Goal: Task Accomplishment & Management: Manage account settings

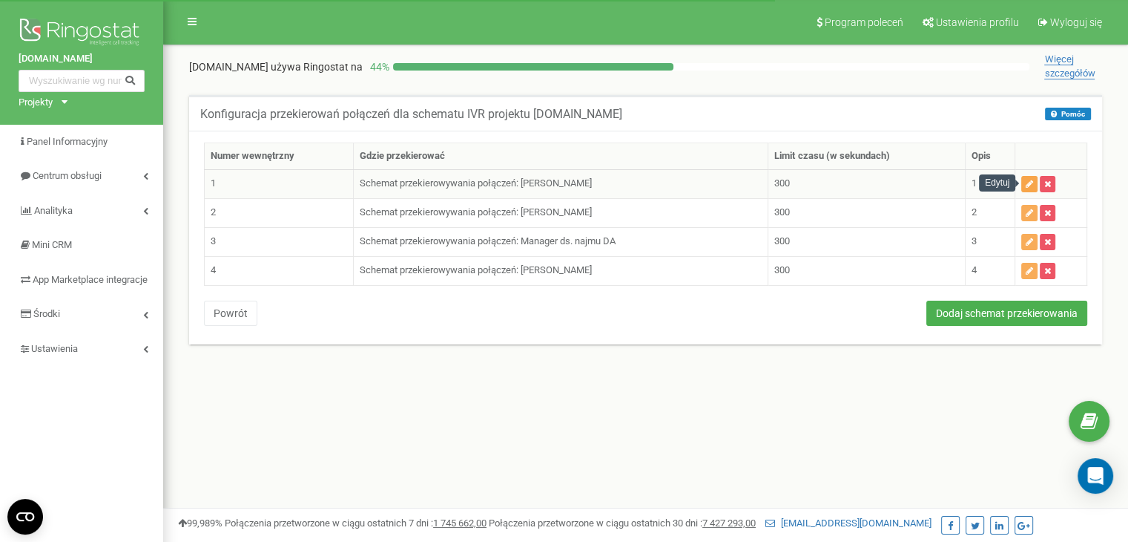
drag, startPoint x: 0, startPoint y: 0, endPoint x: 1033, endPoint y: 183, distance: 1048.8
click at [1033, 183] on icon "button" at bounding box center [1029, 184] width 7 height 9
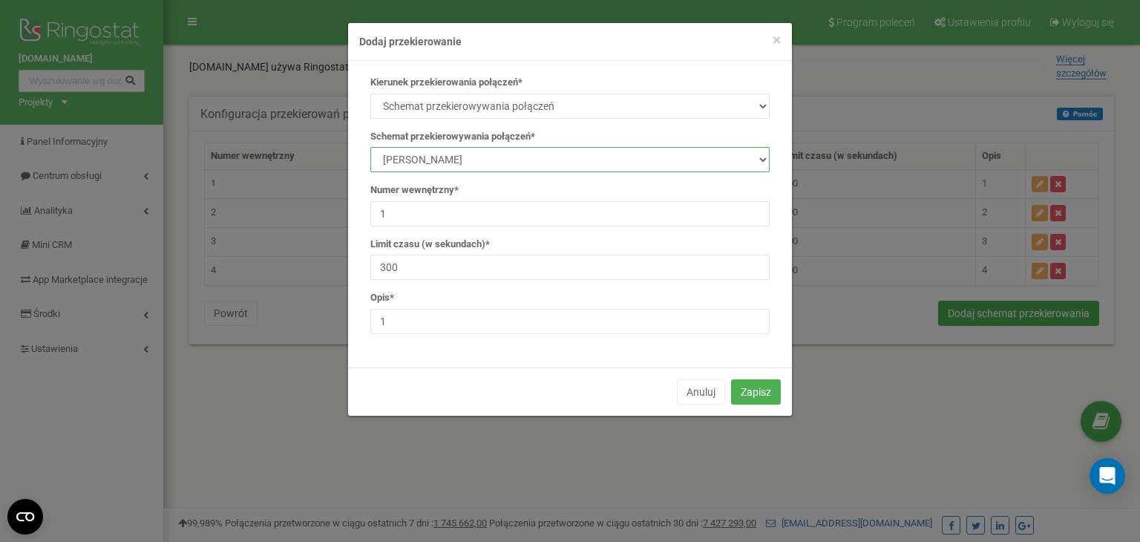
click at [454, 160] on select "manager Main IVR new Kamila Rzeszut Patrycja Juroszek Szymon Górnik Manager ds.…" at bounding box center [569, 159] width 399 height 25
select select "232186"
click at [370, 147] on select "manager Main IVR new Kamila Rzeszut Patrycja Juroszek Szymon Górnik Manager ds.…" at bounding box center [569, 159] width 399 height 25
click at [759, 397] on button "Zapisz" at bounding box center [756, 391] width 50 height 25
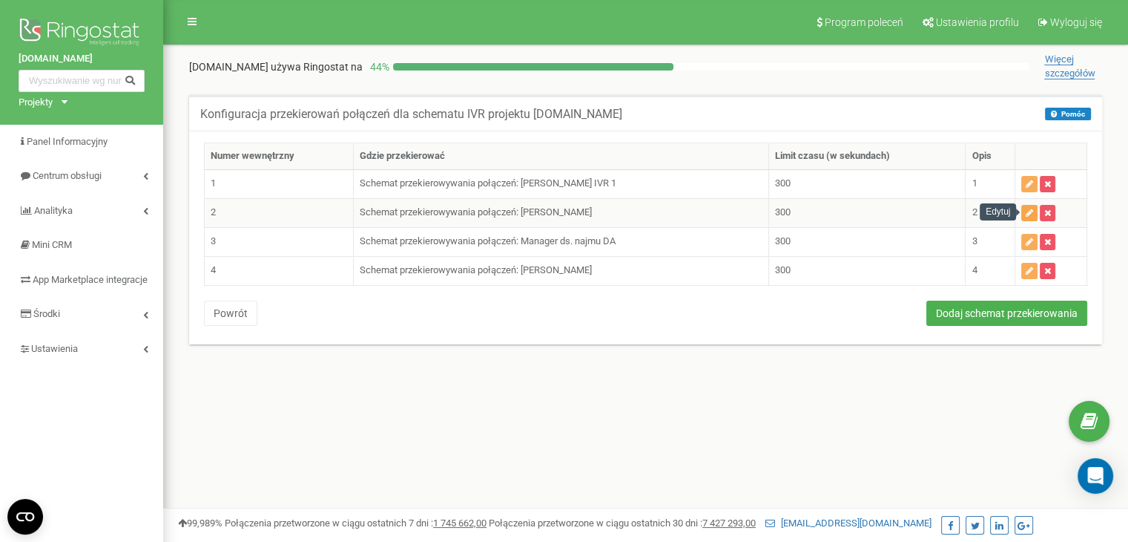
click at [1025, 208] on button "button" at bounding box center [1030, 213] width 16 height 16
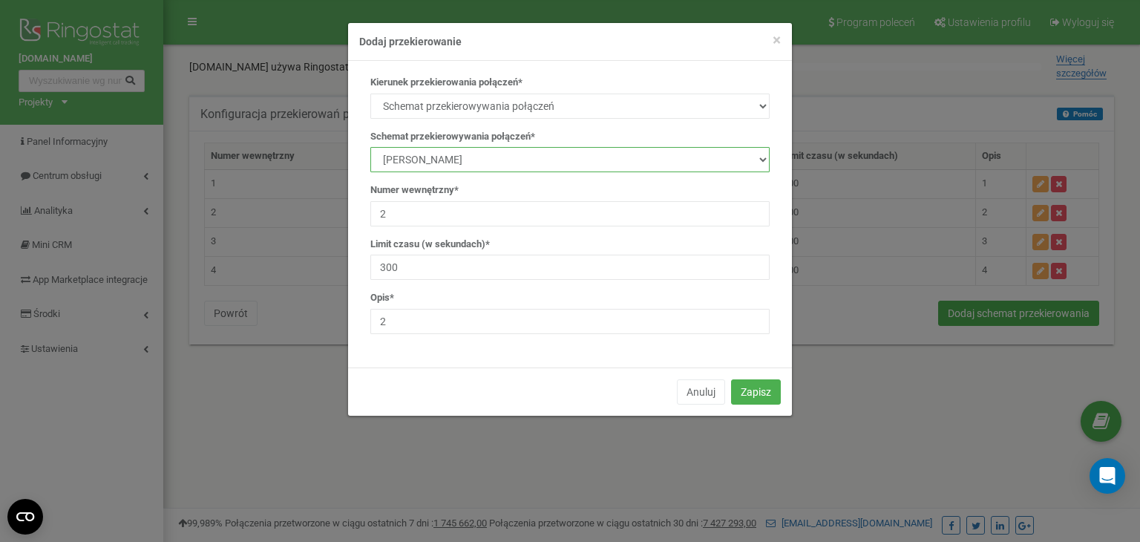
click at [506, 154] on select "manager Main IVR new [PERSON_NAME] [PERSON_NAME] [PERSON_NAME] Manager ds. najm…" at bounding box center [569, 159] width 399 height 25
select select "232176"
click at [370, 147] on select "manager Main IVR new [PERSON_NAME] [PERSON_NAME] [PERSON_NAME] Manager ds. najm…" at bounding box center [569, 159] width 399 height 25
click at [754, 392] on button "Zapisz" at bounding box center [756, 391] width 50 height 25
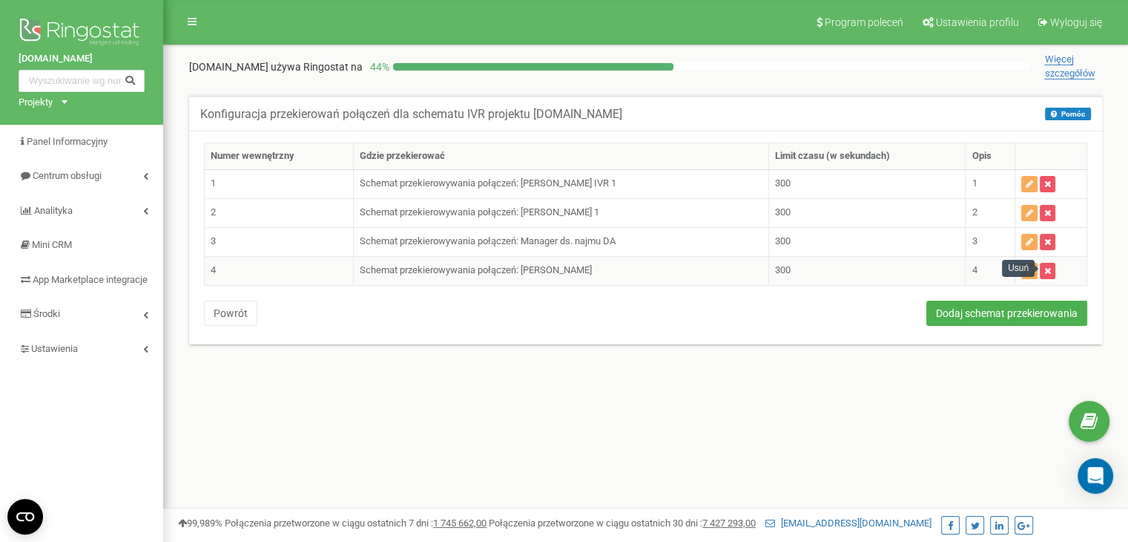
click at [1033, 270] on div "Usuń" at bounding box center [1018, 268] width 33 height 17
click at [1027, 268] on icon "button" at bounding box center [1029, 270] width 7 height 9
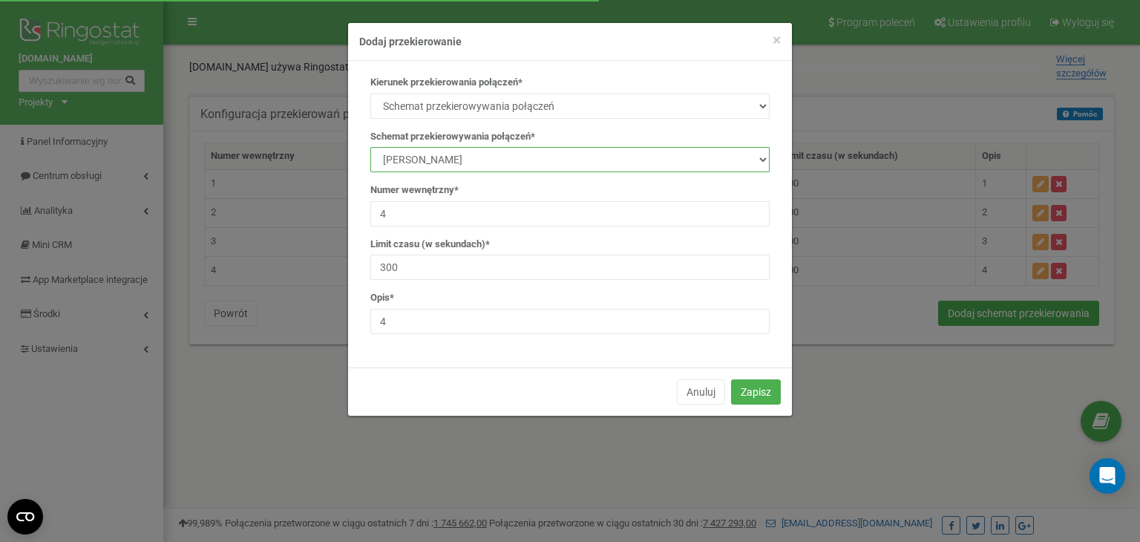
click at [520, 156] on select "manager Main IVR new [PERSON_NAME] [PERSON_NAME] [PERSON_NAME] Manager ds. najm…" at bounding box center [569, 159] width 399 height 25
select select "232176"
click at [370, 147] on select "manager Main IVR new Kamila Rzeszut Patrycja Juroszek Szymon Górnik Manager ds.…" at bounding box center [569, 159] width 399 height 25
click at [767, 392] on button "Zapisz" at bounding box center [756, 391] width 50 height 25
